Goal: Check status: Check status

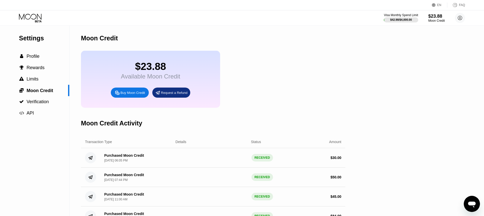
click at [436, 15] on div "$23.88" at bounding box center [436, 16] width 16 height 5
click at [459, 20] on circle at bounding box center [460, 18] width 10 height 10
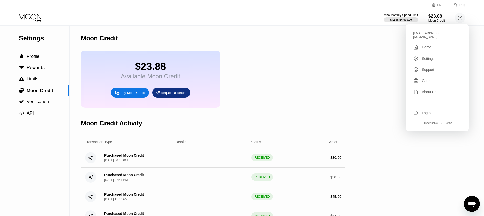
click at [426, 46] on div " Home" at bounding box center [437, 47] width 48 height 6
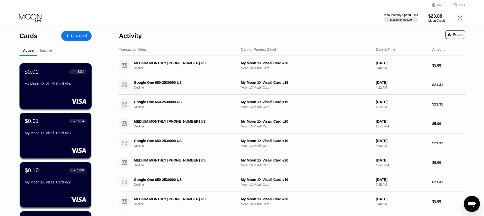
click at [48, 87] on div "My Moon 1X Visa® Card #24" at bounding box center [56, 85] width 62 height 6
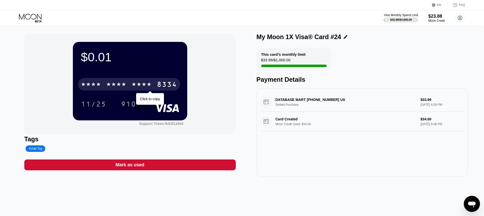
click at [229, 140] on div "$0.01 * * * * * * * * * * * * 8334 Click to copy 11/25 910 Support Token: fe63f…" at bounding box center [129, 105] width 211 height 144
click at [145, 83] on div "* * * *" at bounding box center [141, 85] width 20 height 8
